Goal: Check status: Check status

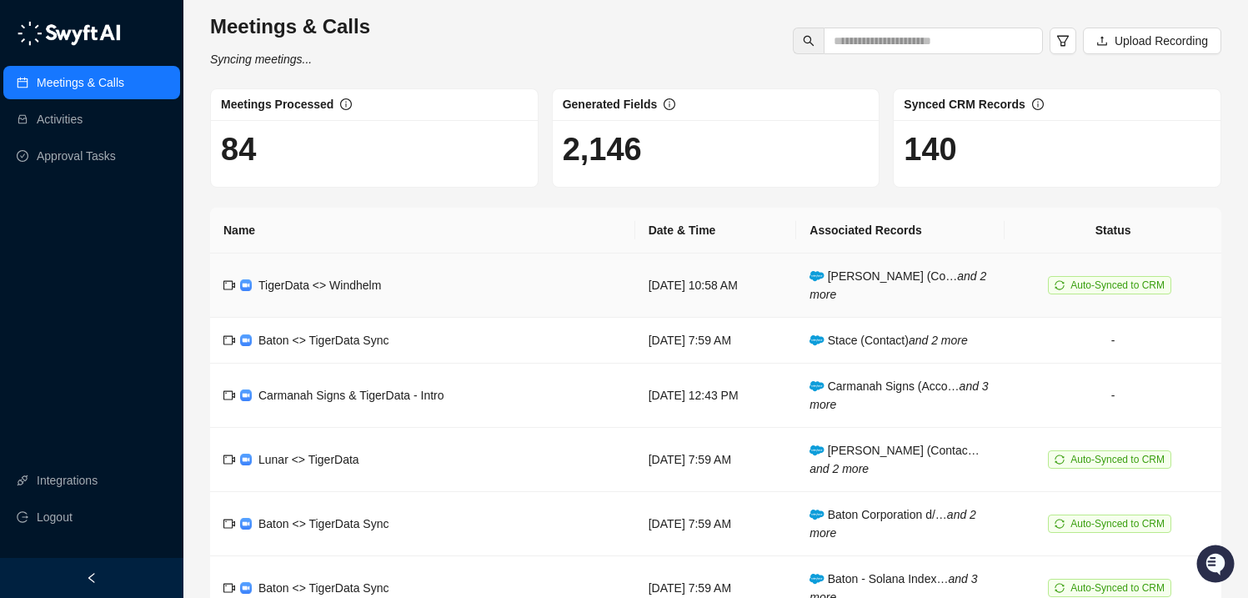
click at [409, 288] on td "TigerData <> Windhelm" at bounding box center [422, 285] width 425 height 64
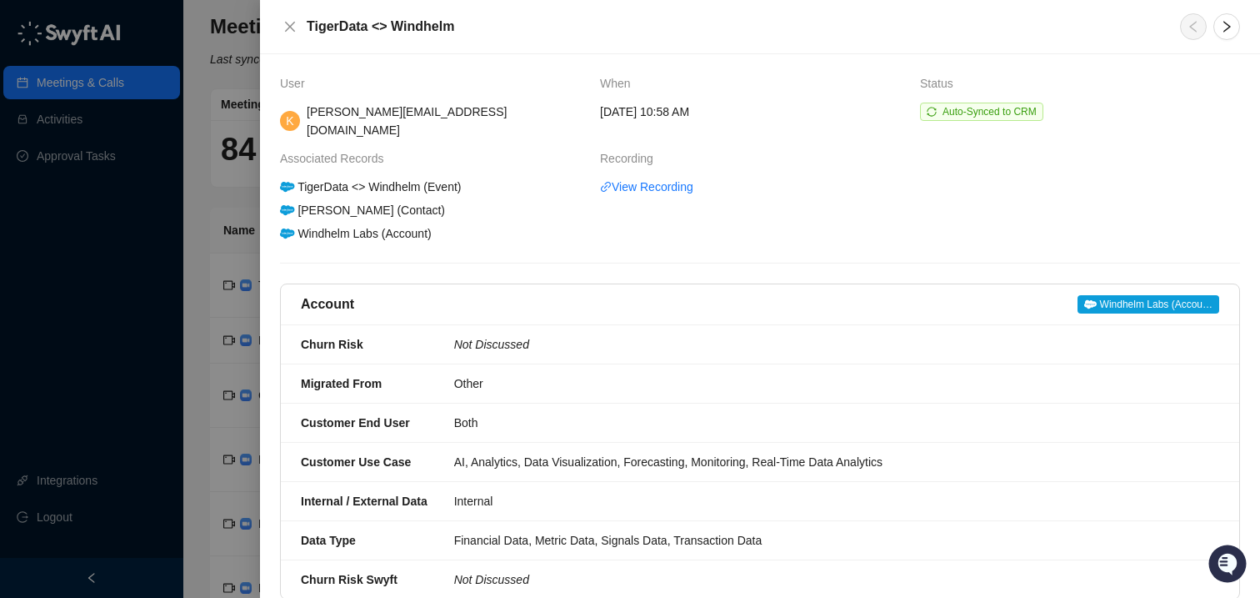
click at [1122, 295] on span "Windhelm Labs (Accou…" at bounding box center [1149, 304] width 142 height 18
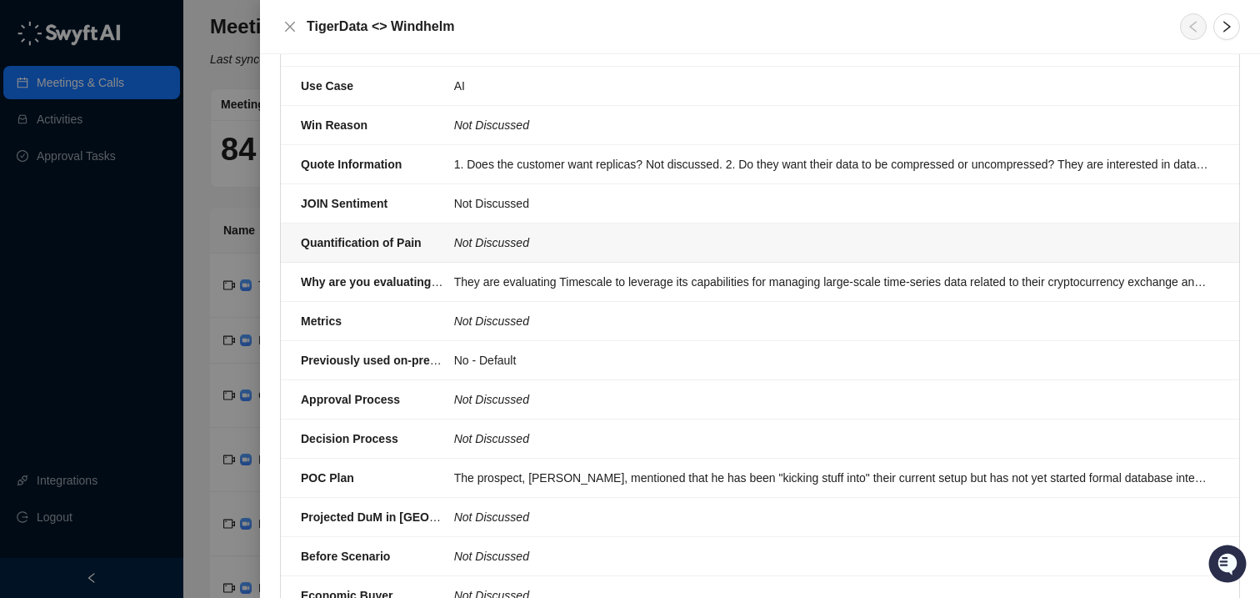
scroll to position [2143, 0]
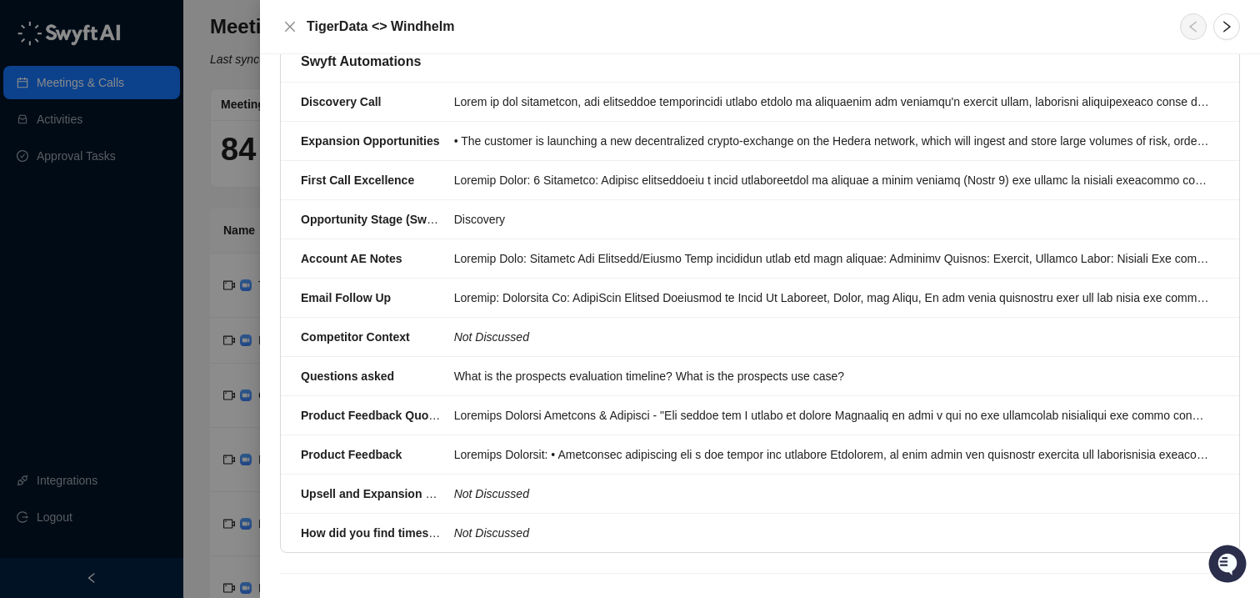
click at [160, 328] on div at bounding box center [630, 299] width 1260 height 598
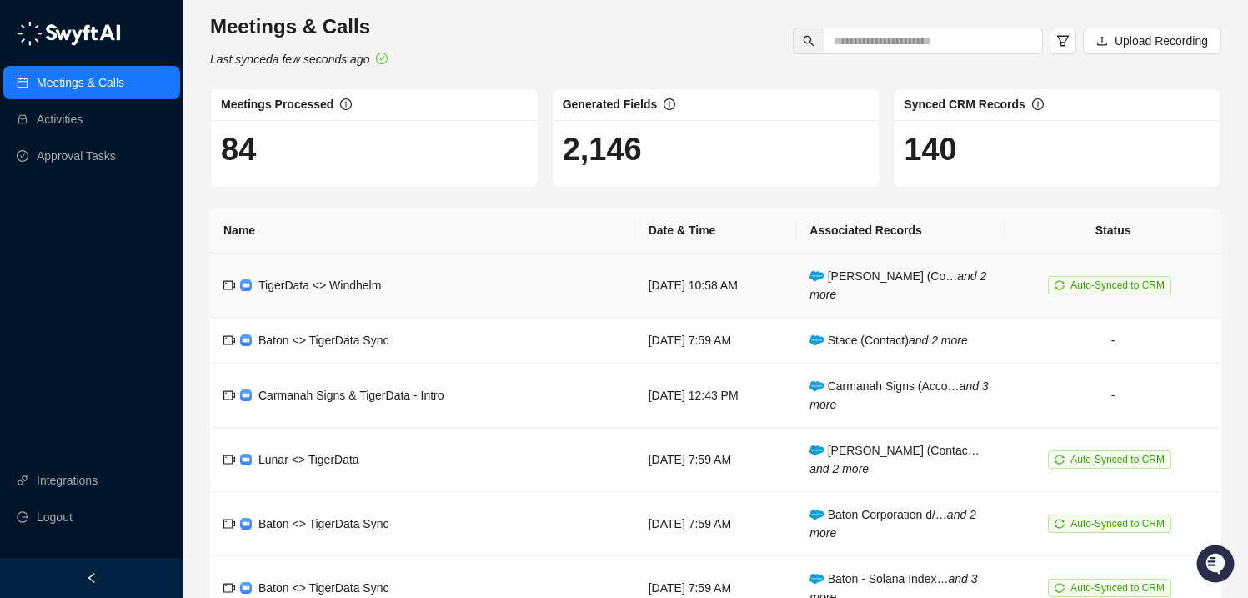
click at [376, 291] on span "TigerData <> Windhelm" at bounding box center [319, 284] width 123 height 13
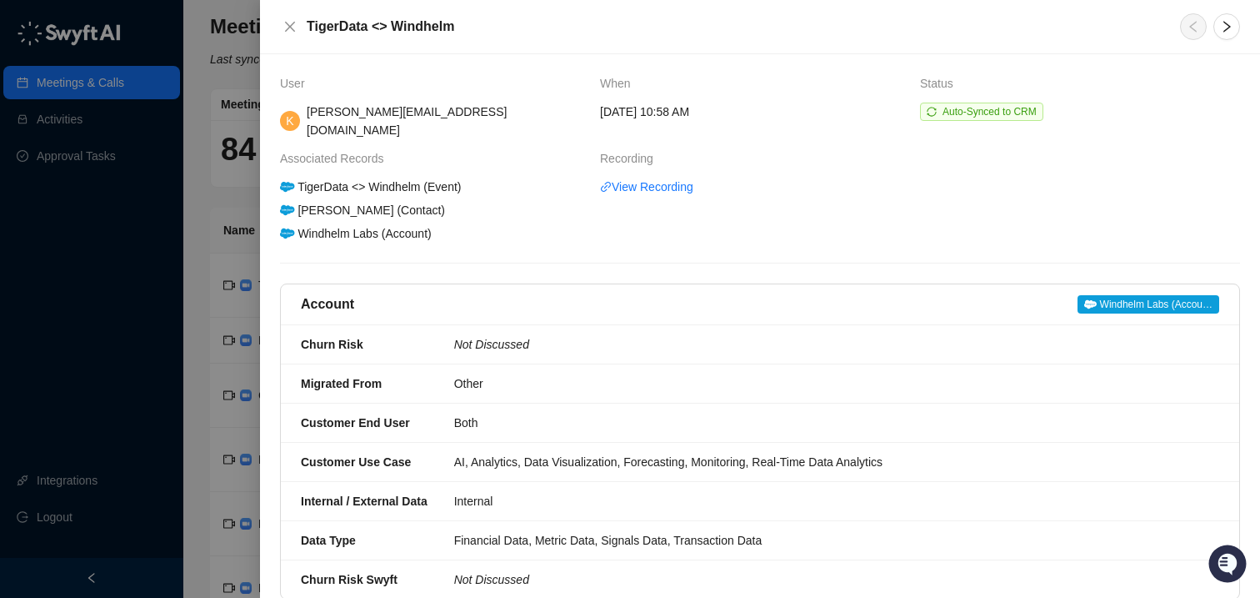
click at [996, 116] on span "Auto-Synced to CRM" at bounding box center [990, 112] width 94 height 12
